Goal: Complete application form

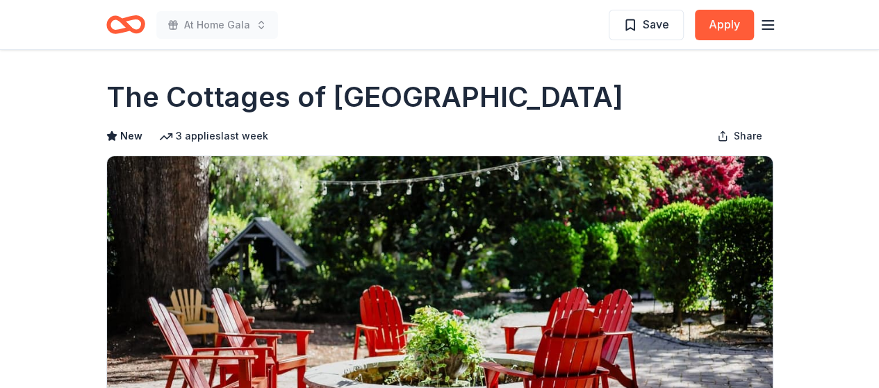
click at [765, 33] on div "Save Apply" at bounding box center [691, 24] width 167 height 33
click at [765, 17] on icon "button" at bounding box center [767, 25] width 17 height 17
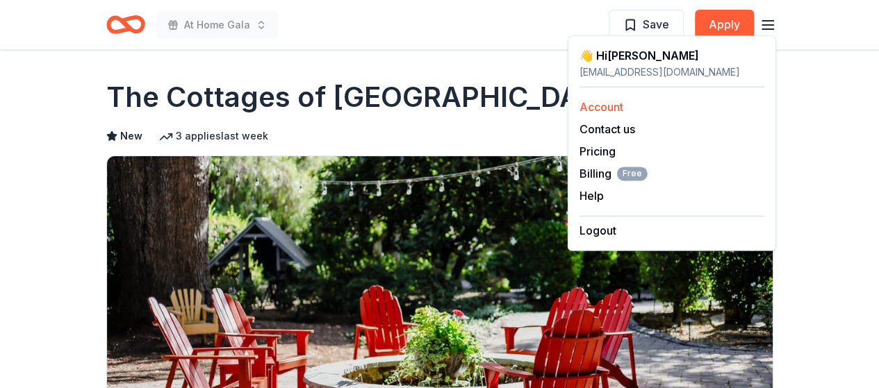
click at [606, 102] on link "Account" at bounding box center [601, 107] width 44 height 14
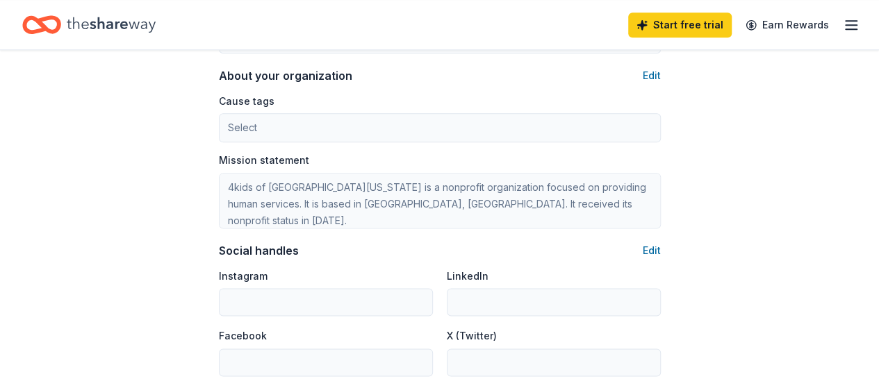
scroll to position [810, 0]
click at [849, 20] on div "Start free trial Earn Rewards" at bounding box center [439, 24] width 879 height 49
click at [842, 22] on icon "button" at bounding box center [850, 25] width 17 height 17
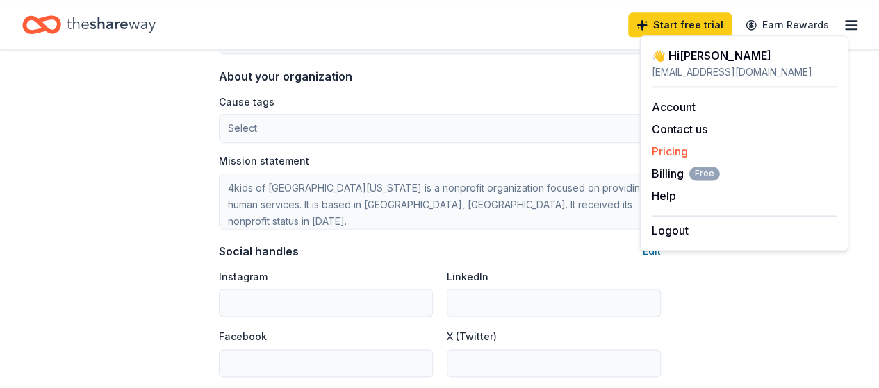
click at [676, 146] on link "Pricing" at bounding box center [669, 151] width 36 height 14
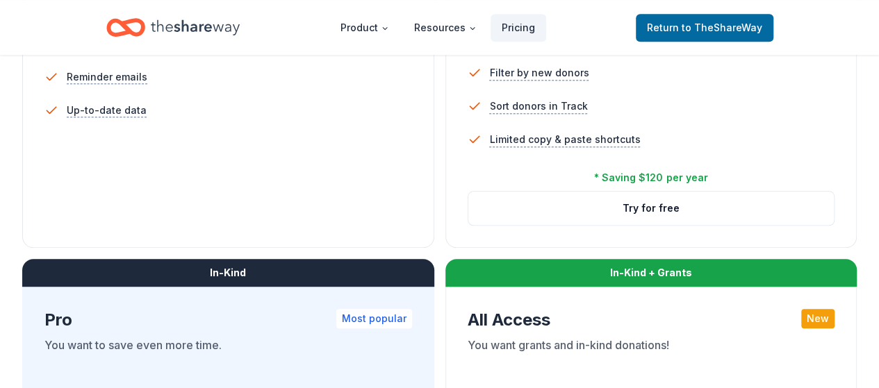
scroll to position [580, 0]
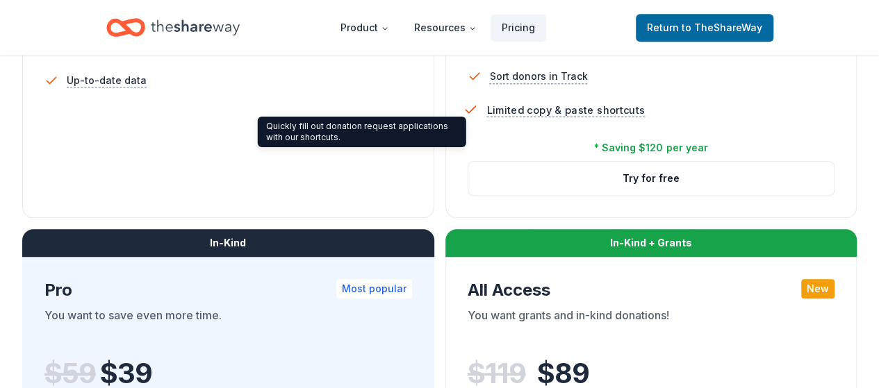
click at [486, 119] on span "Limited copy & paste shortcuts" at bounding box center [565, 109] width 158 height 17
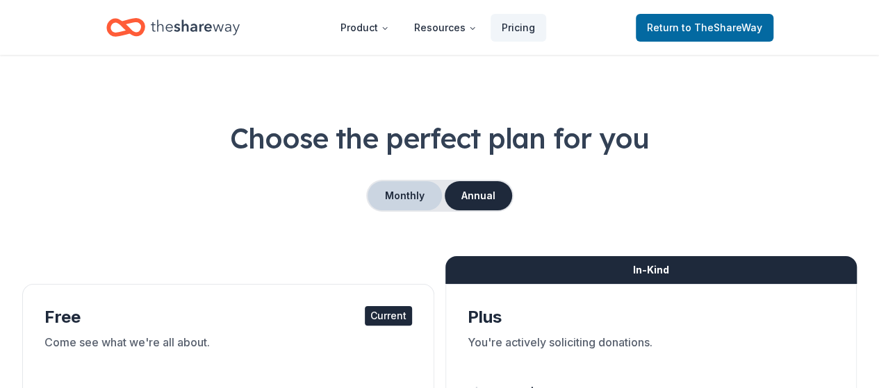
scroll to position [11, 0]
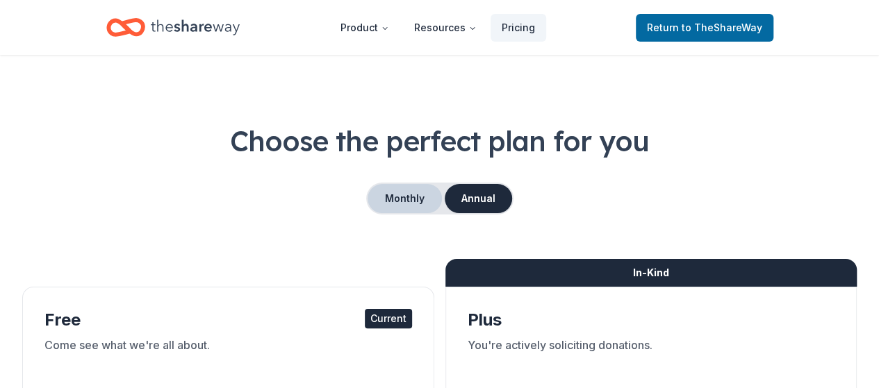
click at [400, 192] on button "Monthly" at bounding box center [404, 198] width 74 height 29
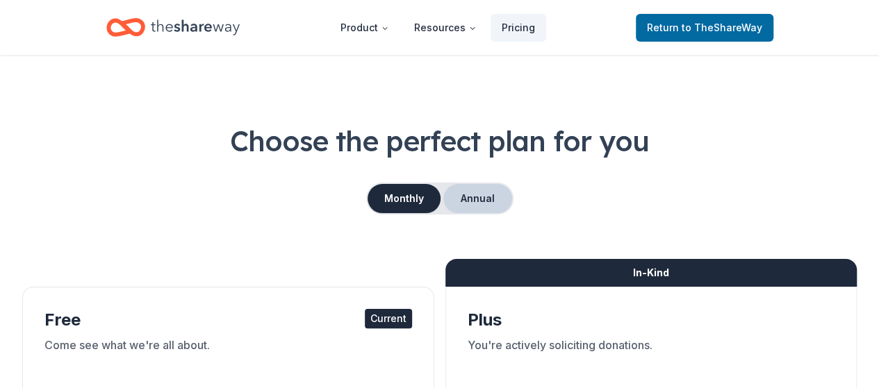
drag, startPoint x: 494, startPoint y: 188, endPoint x: 460, endPoint y: 198, distance: 34.7
click at [460, 198] on button "Annual" at bounding box center [477, 198] width 69 height 29
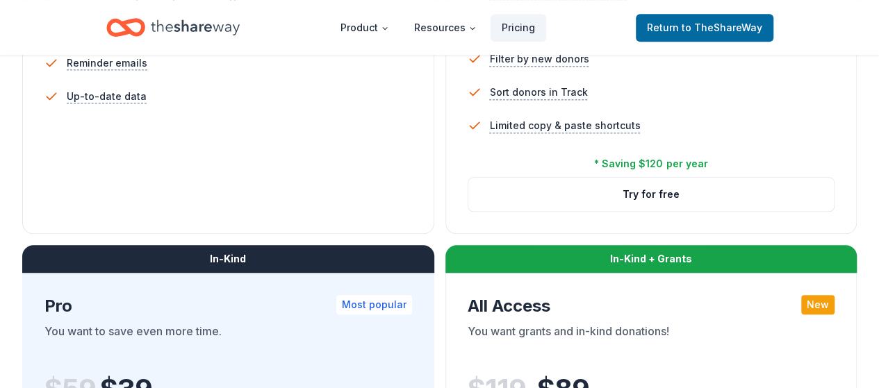
scroll to position [598, 0]
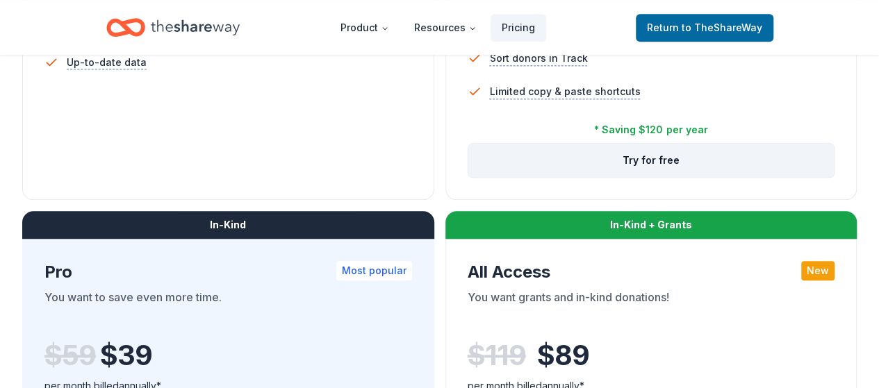
click at [468, 177] on button "Try for free" at bounding box center [651, 160] width 366 height 33
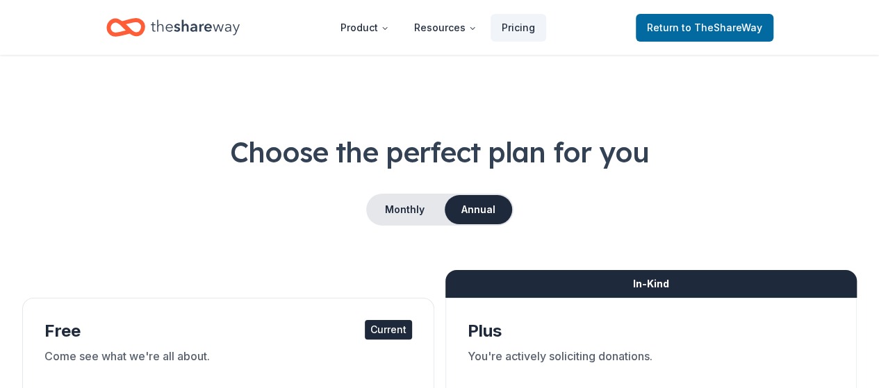
click at [215, 31] on icon "Home" at bounding box center [195, 26] width 89 height 15
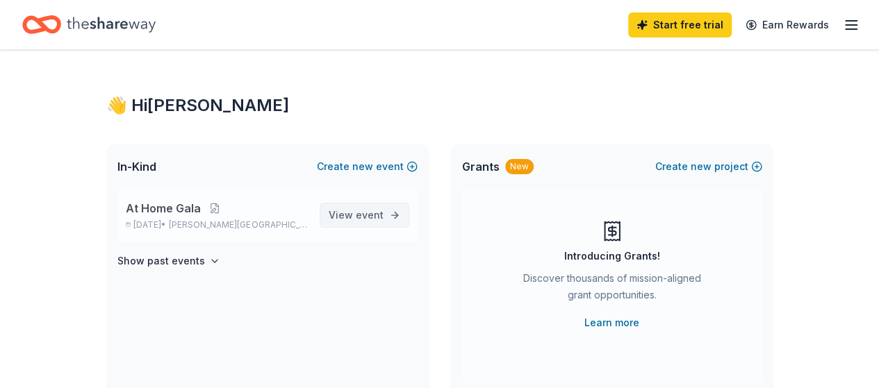
click at [361, 210] on span "event" at bounding box center [370, 215] width 28 height 12
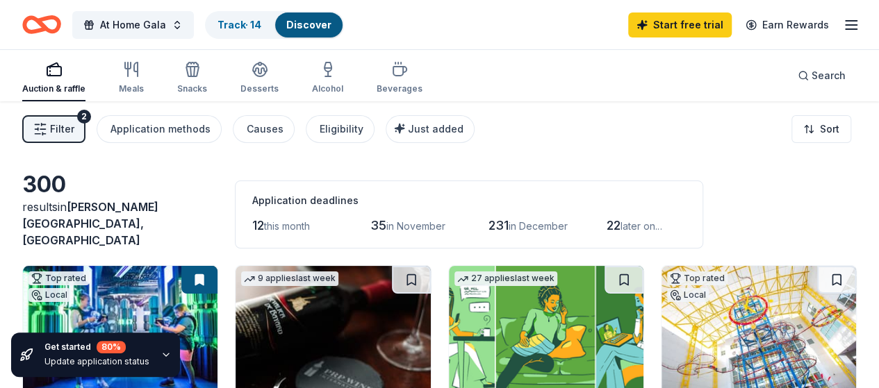
scroll to position [7, 0]
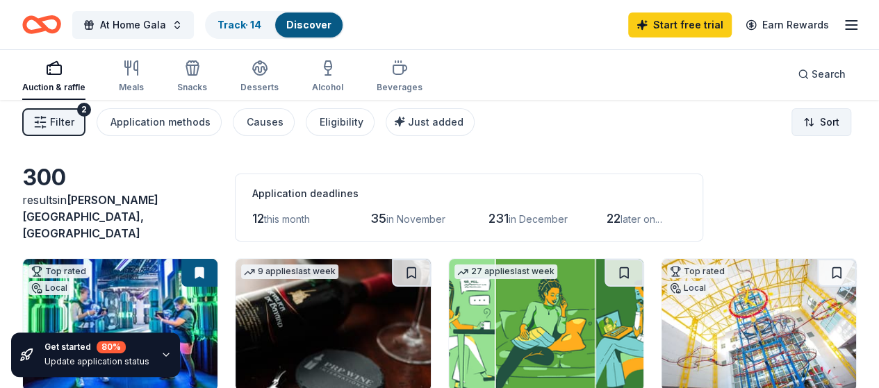
click at [795, 122] on html "At Home Gala Track · 14 Discover Start free trial Earn Rewards Auction & raffle…" at bounding box center [439, 187] width 879 height 388
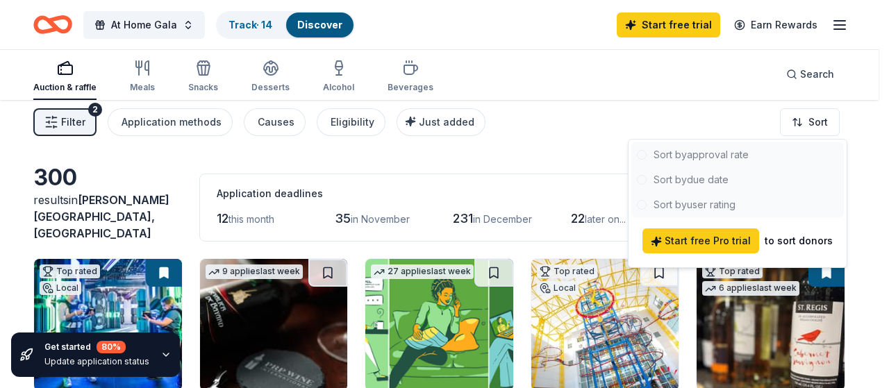
click at [721, 209] on div at bounding box center [737, 179] width 213 height 75
click at [704, 203] on div at bounding box center [737, 179] width 213 height 75
click at [515, 143] on html "At Home Gala Track · 14 Discover Start free trial Earn Rewards Auction & raffle…" at bounding box center [444, 187] width 889 height 388
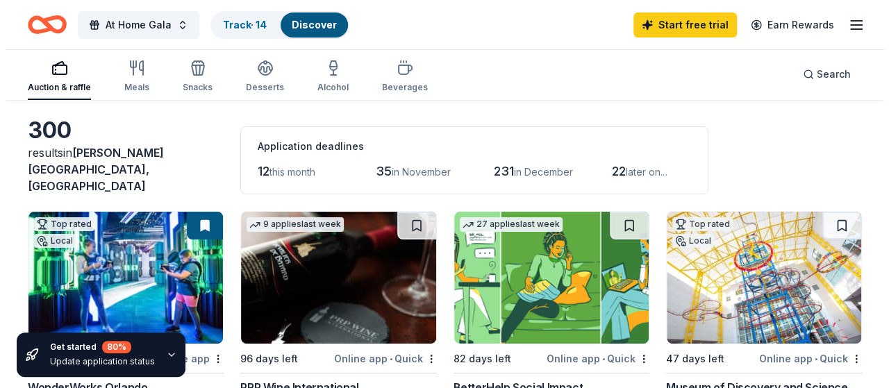
scroll to position [0, 0]
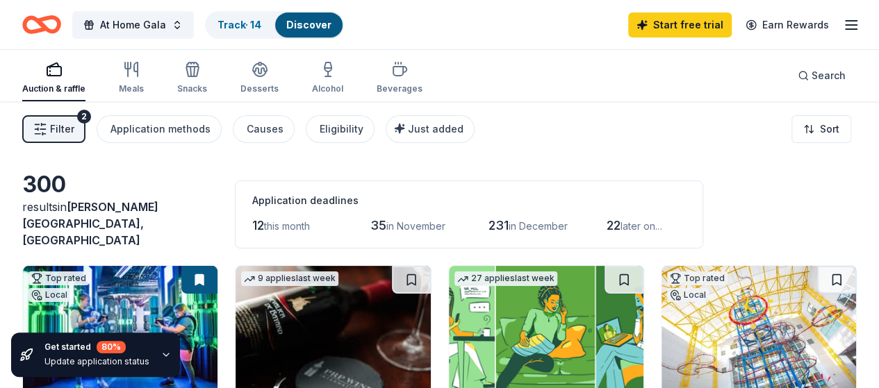
click at [74, 130] on span "Filter" at bounding box center [62, 129] width 24 height 17
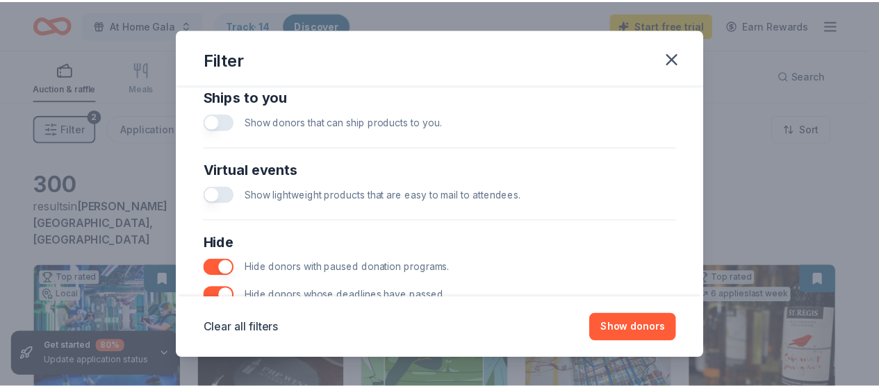
scroll to position [796, 0]
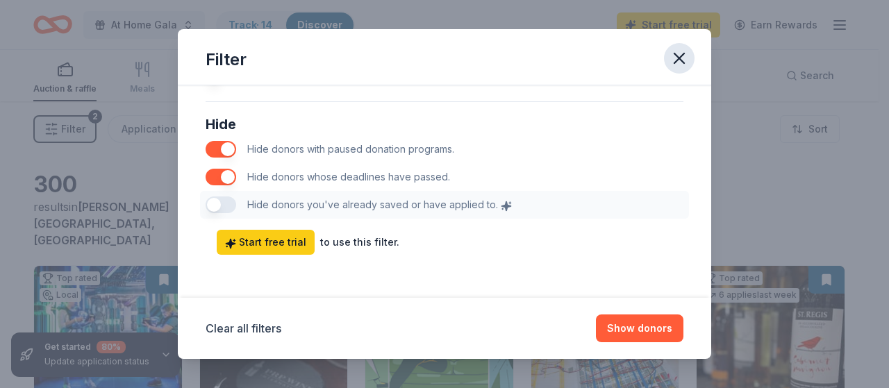
click at [678, 62] on icon "button" at bounding box center [679, 58] width 19 height 19
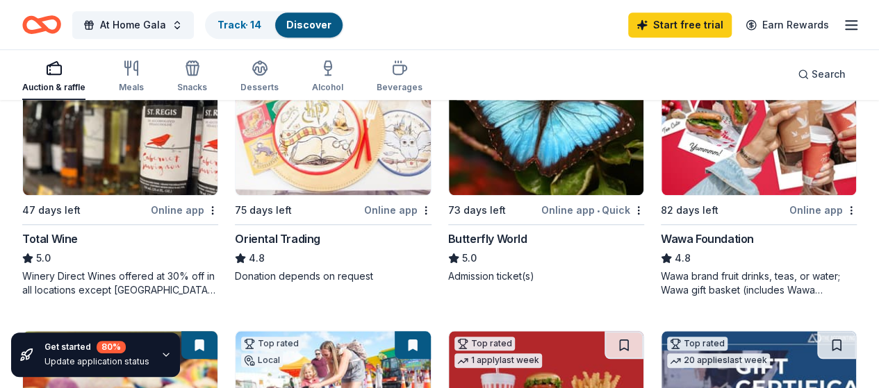
scroll to position [490, 0]
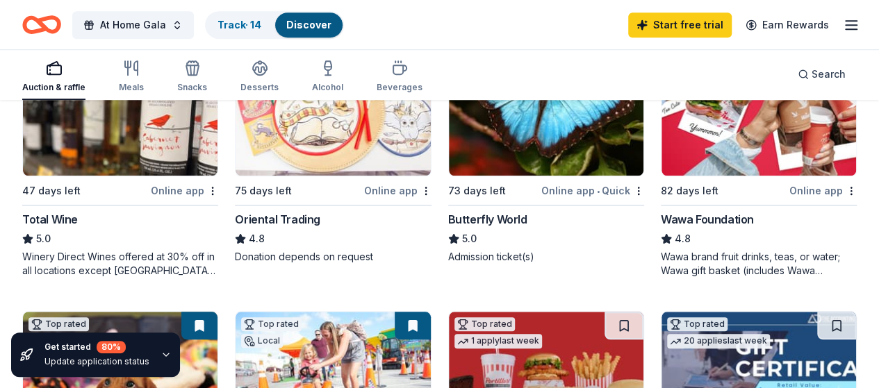
click at [661, 144] on img at bounding box center [758, 110] width 194 height 132
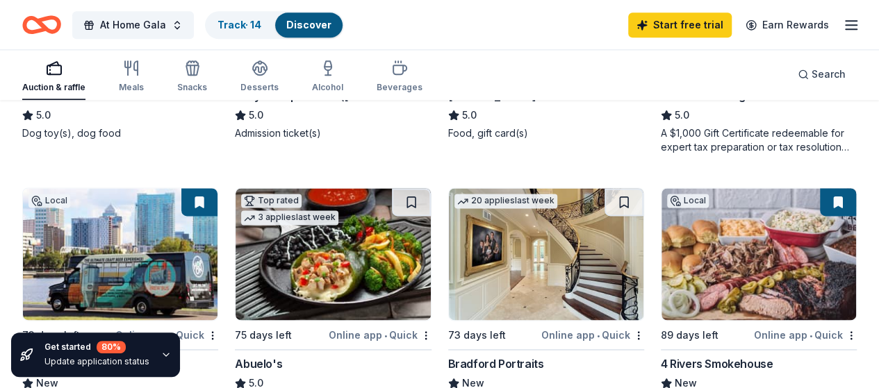
scroll to position [954, 0]
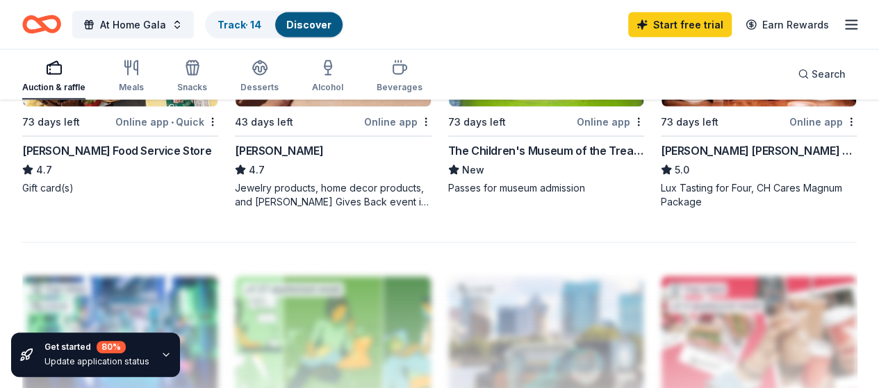
scroll to position [1363, 0]
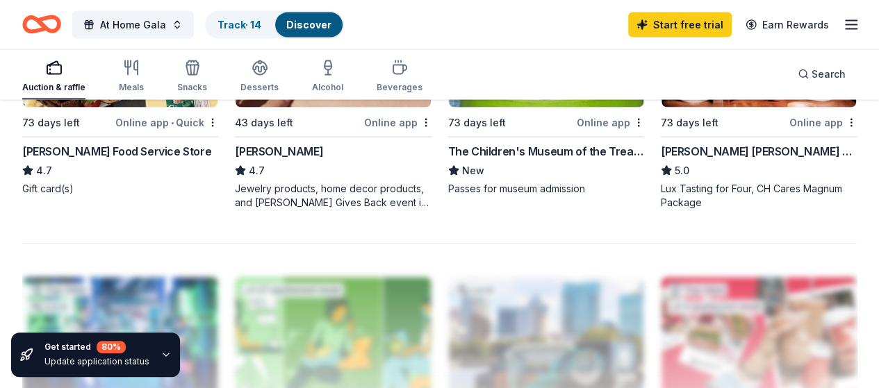
click at [126, 347] on div "Get started 80 %" at bounding box center [96, 347] width 105 height 13
click at [138, 359] on div "Update application status" at bounding box center [96, 361] width 105 height 11
click at [162, 354] on icon "button" at bounding box center [165, 354] width 11 height 11
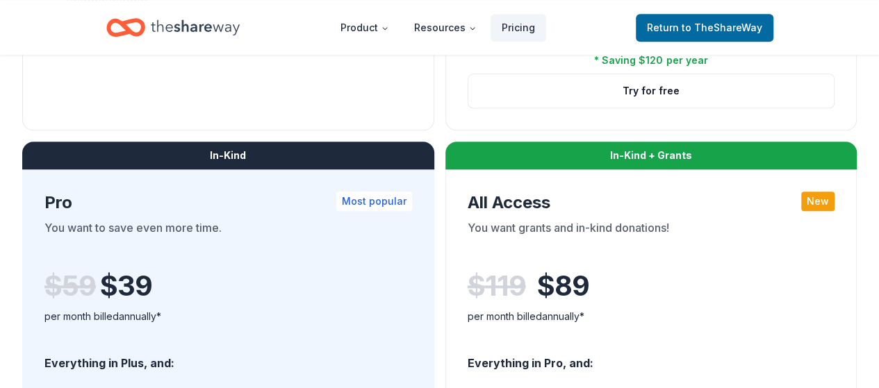
scroll to position [672, 0]
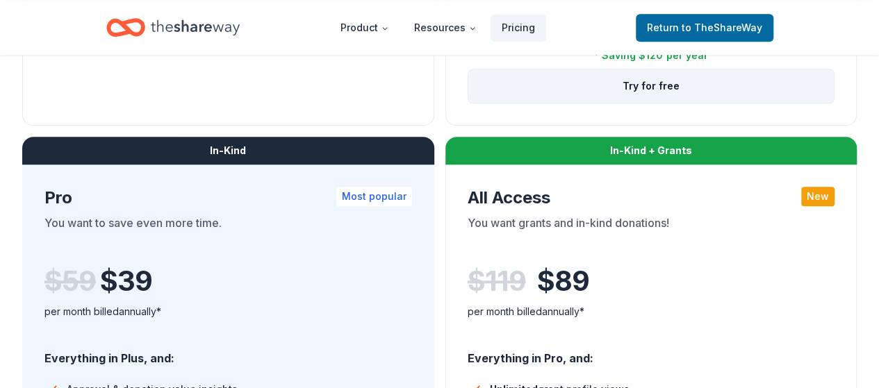
click at [468, 103] on button "Try for free" at bounding box center [651, 85] width 366 height 33
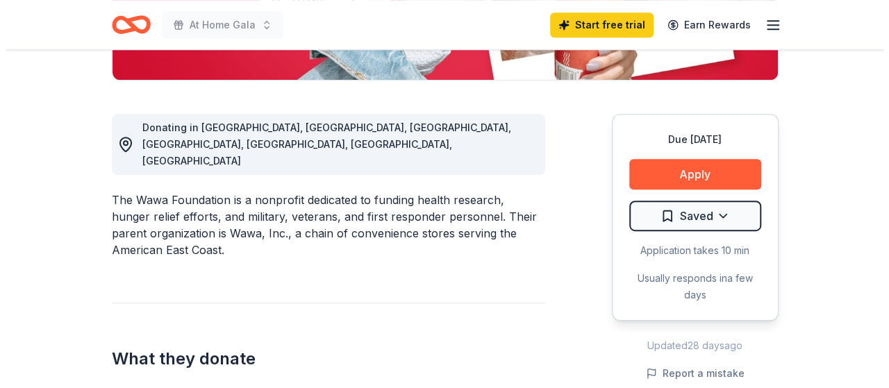
scroll to position [342, 0]
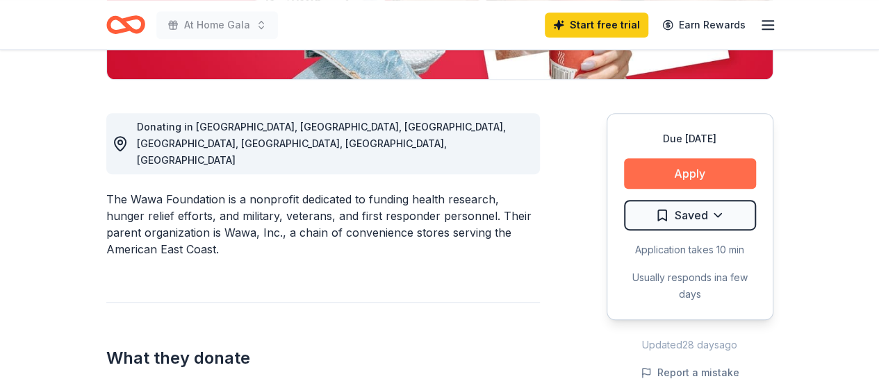
click at [683, 176] on button "Apply" at bounding box center [690, 173] width 132 height 31
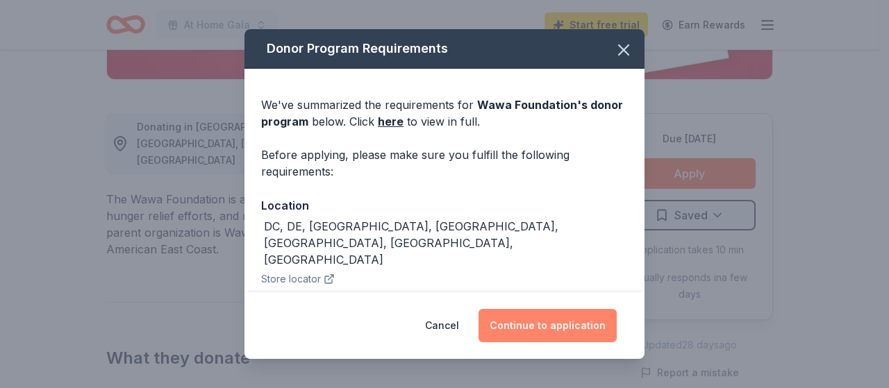
click at [556, 319] on button "Continue to application" at bounding box center [548, 325] width 138 height 33
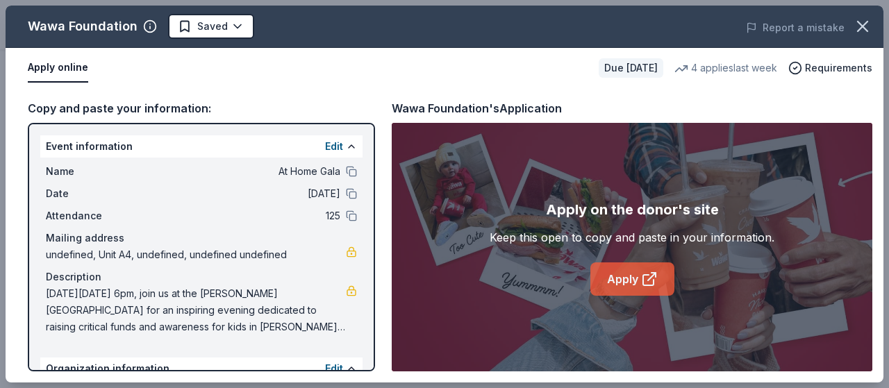
click at [654, 277] on icon at bounding box center [649, 279] width 17 height 17
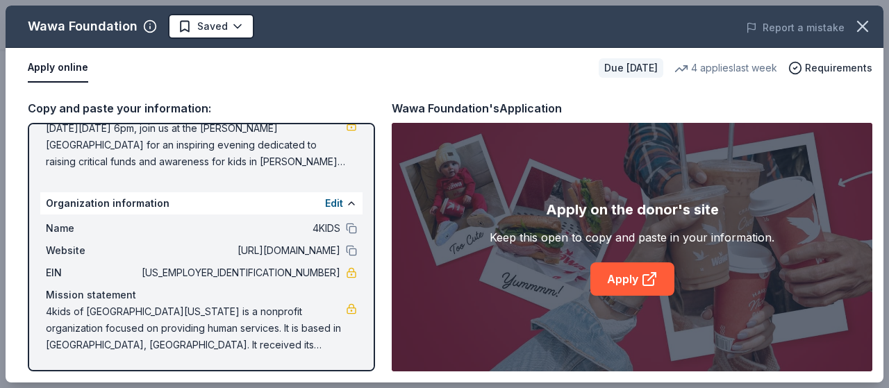
scroll to position [0, 0]
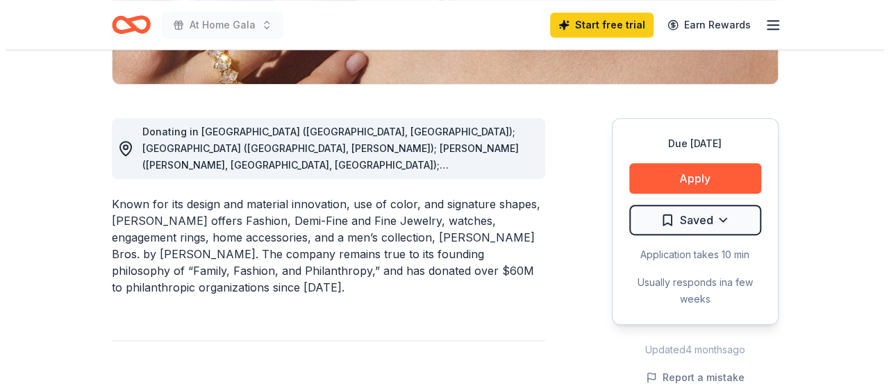
scroll to position [338, 0]
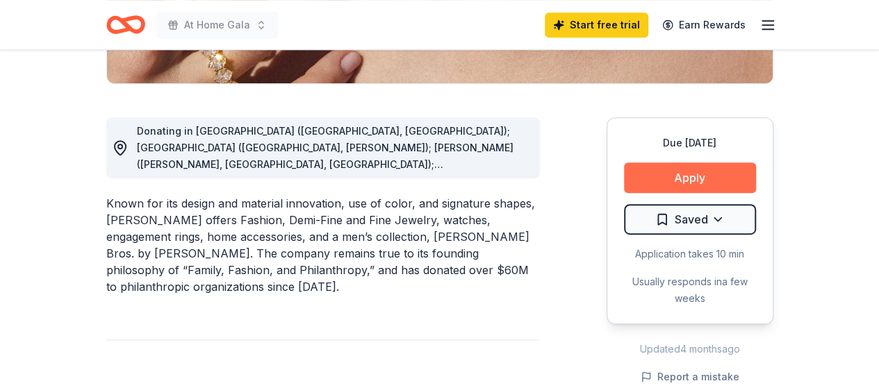
click at [692, 181] on button "Apply" at bounding box center [690, 178] width 132 height 31
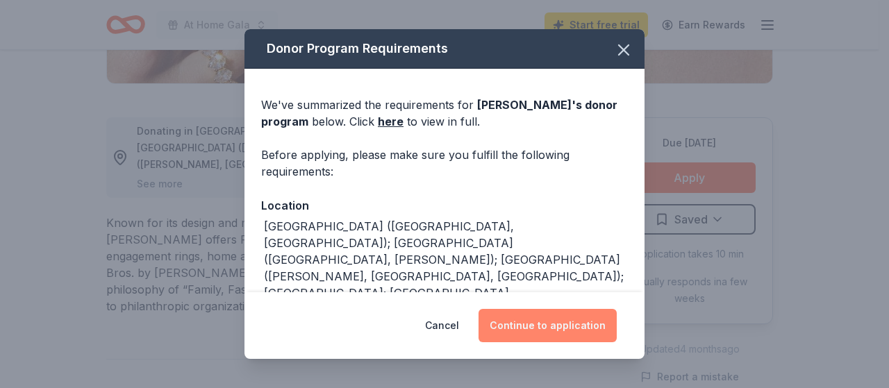
click at [563, 323] on button "Continue to application" at bounding box center [548, 325] width 138 height 33
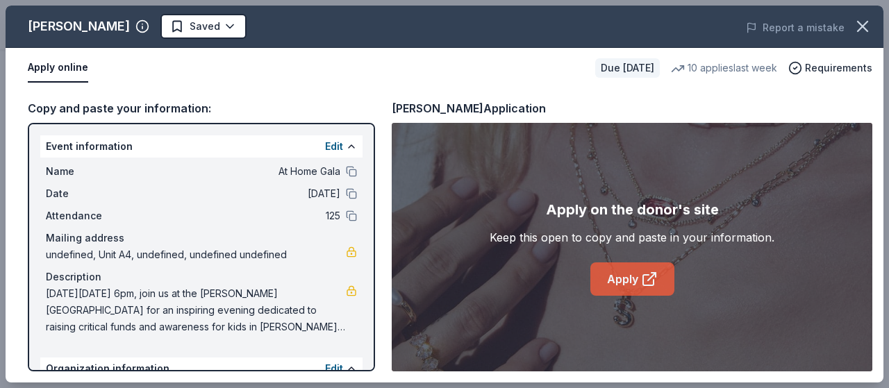
click at [605, 289] on link "Apply" at bounding box center [632, 279] width 84 height 33
